Goal: Task Accomplishment & Management: Use online tool/utility

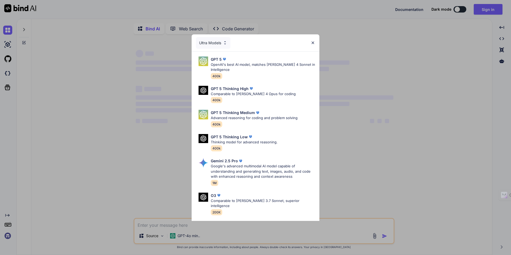
click at [315, 41] on img at bounding box center [313, 42] width 5 height 5
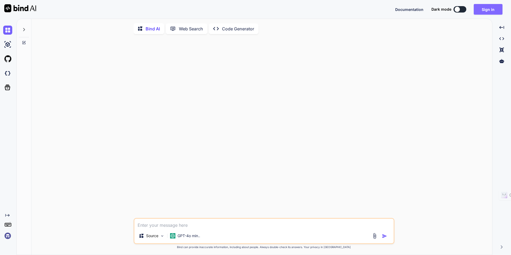
type textarea "x"
click at [478, 5] on button "Sign in" at bounding box center [488, 9] width 29 height 11
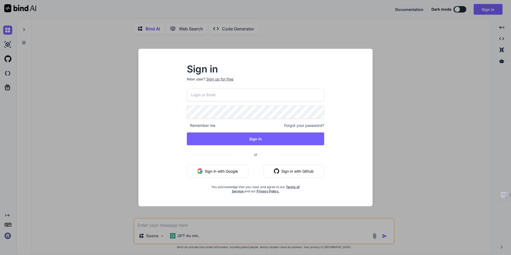
click at [223, 167] on button "Sign in with Google" at bounding box center [218, 171] width 62 height 13
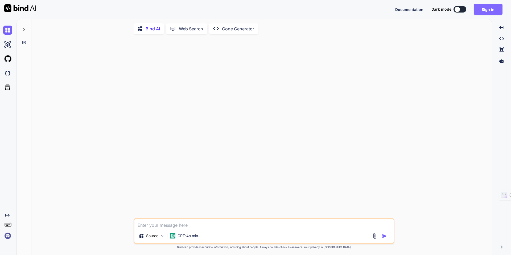
click at [485, 8] on button "Sign in" at bounding box center [488, 9] width 29 height 11
